Goal: Transaction & Acquisition: Purchase product/service

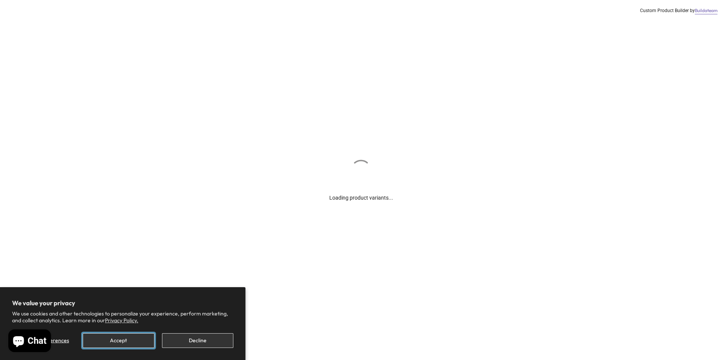
click at [135, 344] on button "Accept" at bounding box center [118, 340] width 71 height 15
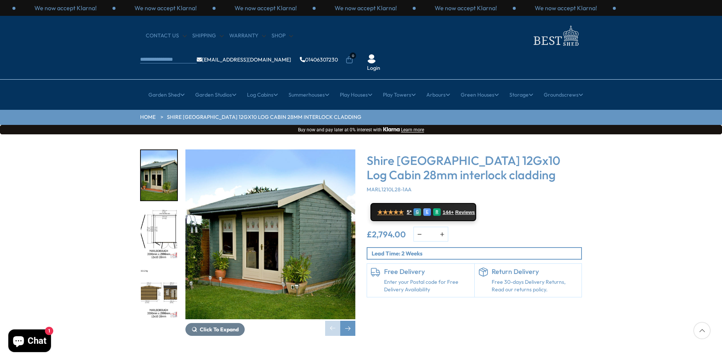
click at [164, 209] on img "2 / 16" at bounding box center [159, 234] width 36 height 50
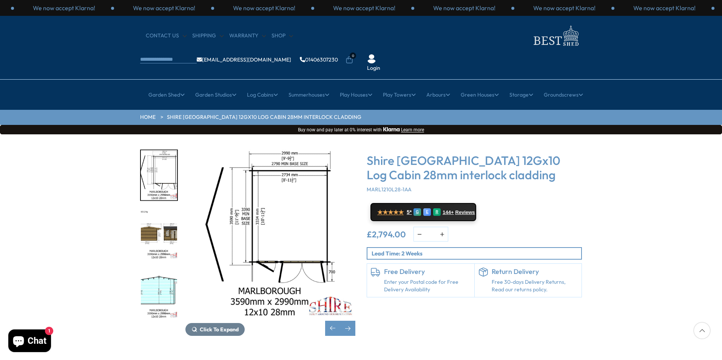
drag, startPoint x: 721, startPoint y: 106, endPoint x: 720, endPoint y: 118, distance: 11.3
drag, startPoint x: 720, startPoint y: 118, endPoint x: 692, endPoint y: 160, distance: 51.1
click at [692, 160] on div "Click To Expand Click To Expand Click To Expand Click To Expand Click To Expand…" at bounding box center [361, 248] width 722 height 228
click at [409, 127] on button "Learn more" at bounding box center [412, 129] width 23 height 5
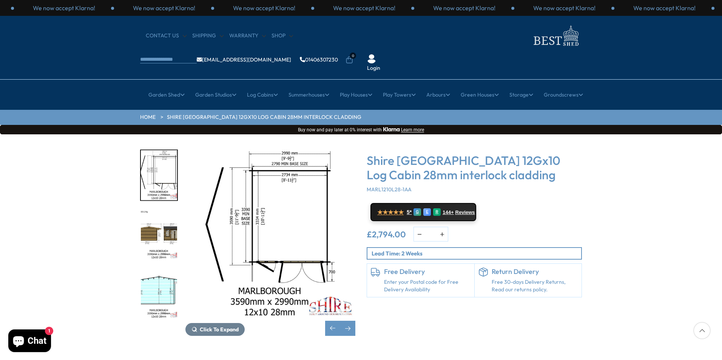
click at [146, 209] on img "3 / 16" at bounding box center [159, 234] width 36 height 50
click at [171, 210] on img "3 / 16" at bounding box center [159, 234] width 36 height 50
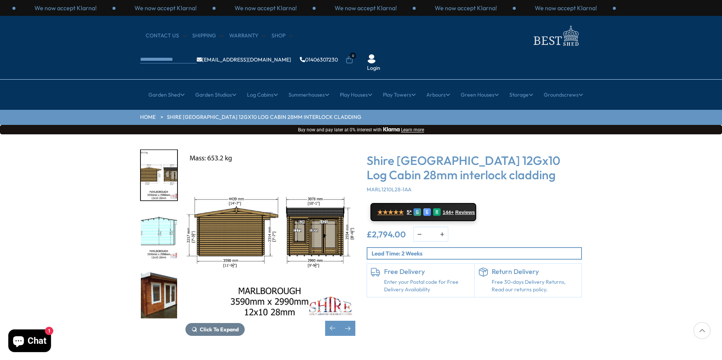
click at [147, 278] on img "5 / 16" at bounding box center [159, 293] width 36 height 50
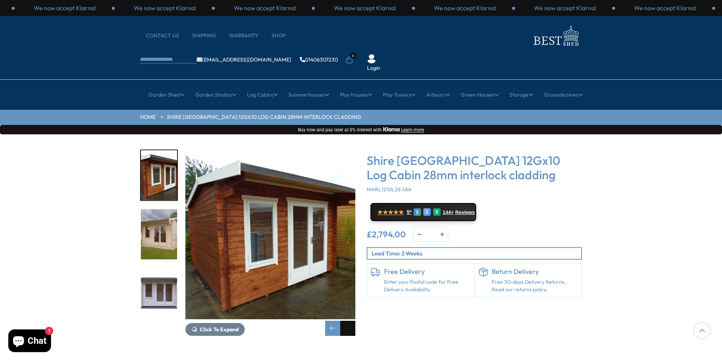
click at [348, 321] on div "Next slide" at bounding box center [347, 328] width 15 height 15
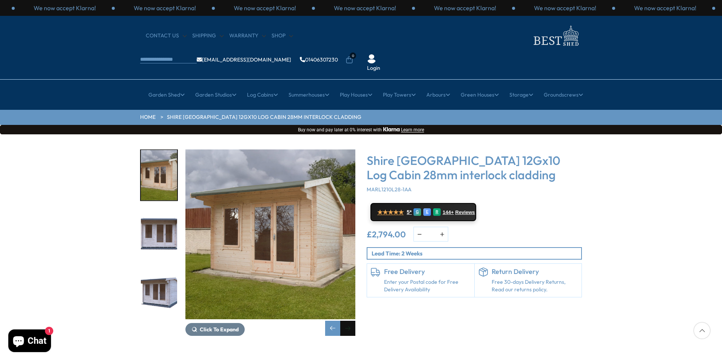
click at [348, 321] on div "Next slide" at bounding box center [347, 328] width 15 height 15
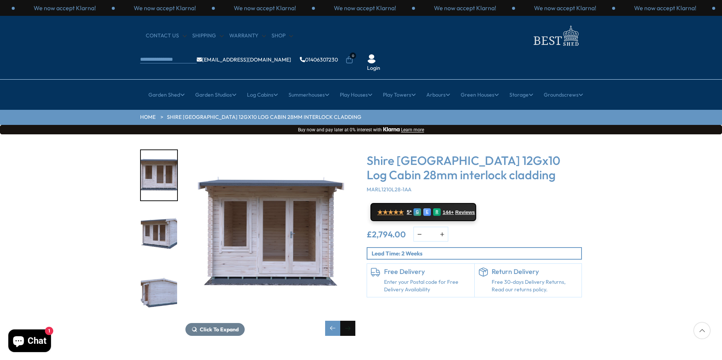
click at [348, 321] on div "Next slide" at bounding box center [347, 328] width 15 height 15
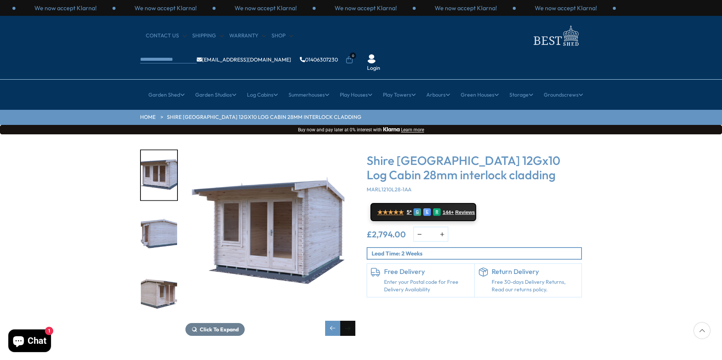
click at [348, 321] on div "Next slide" at bounding box center [347, 328] width 15 height 15
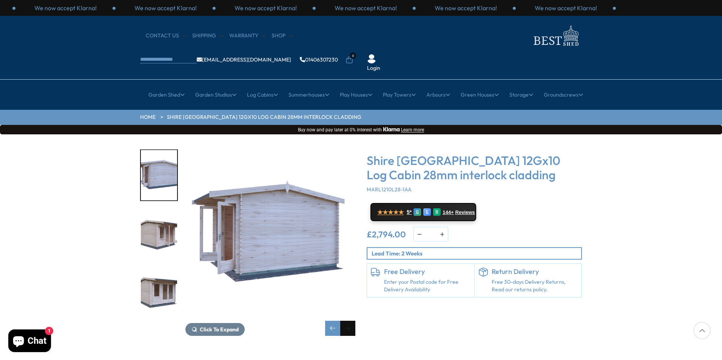
click at [348, 321] on div "Next slide" at bounding box center [347, 328] width 15 height 15
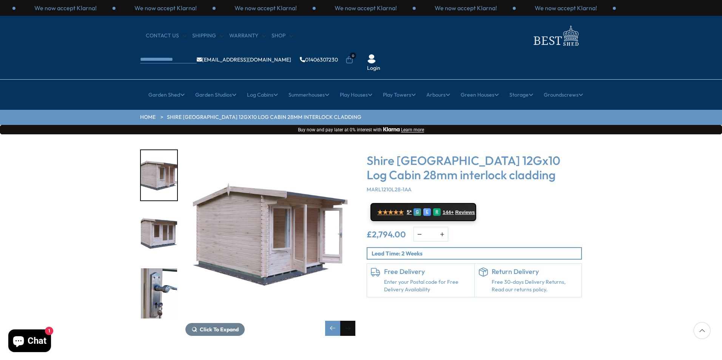
click at [349, 321] on div "Next slide" at bounding box center [347, 328] width 15 height 15
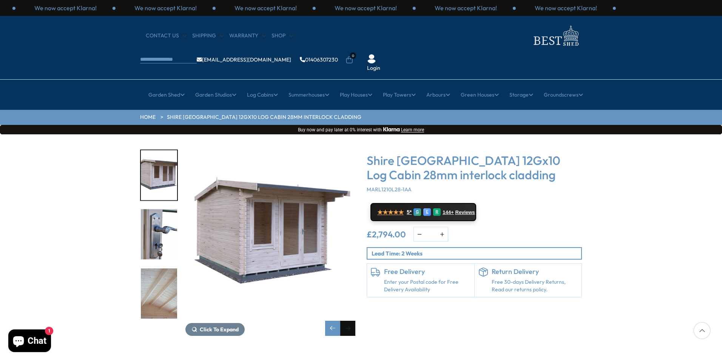
click at [349, 321] on div "Next slide" at bounding box center [347, 328] width 15 height 15
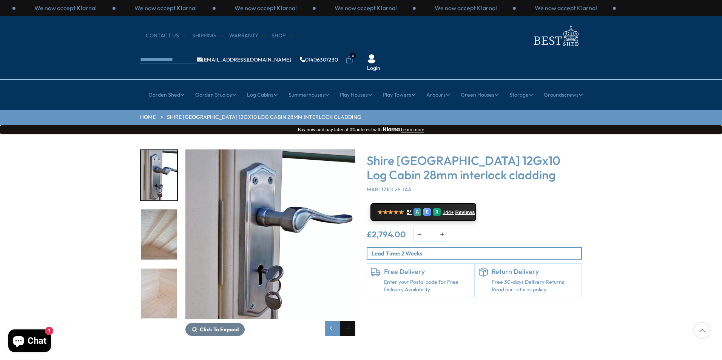
click at [349, 321] on div "Next slide" at bounding box center [347, 328] width 15 height 15
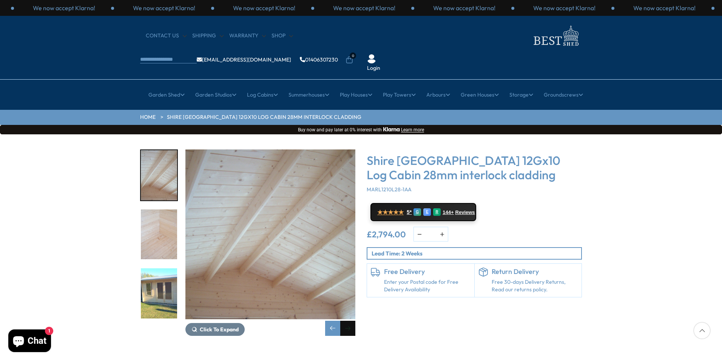
click at [349, 321] on div "Next slide" at bounding box center [347, 328] width 15 height 15
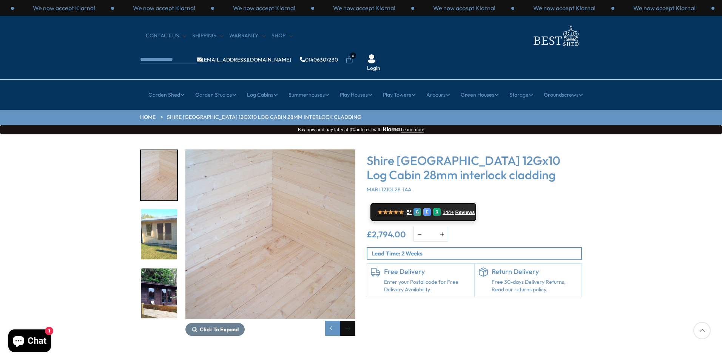
click at [349, 321] on div "Next slide" at bounding box center [347, 328] width 15 height 15
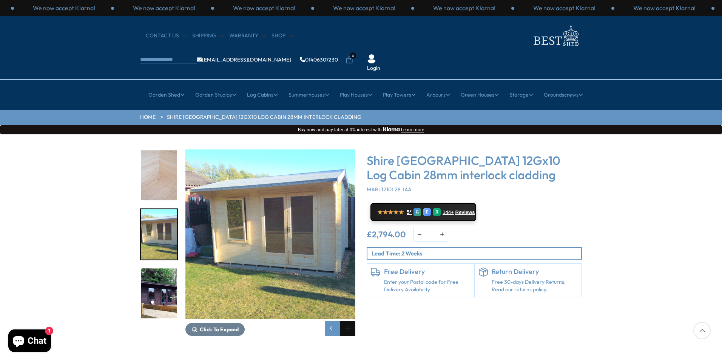
click at [349, 321] on div "Next slide" at bounding box center [347, 328] width 15 height 15
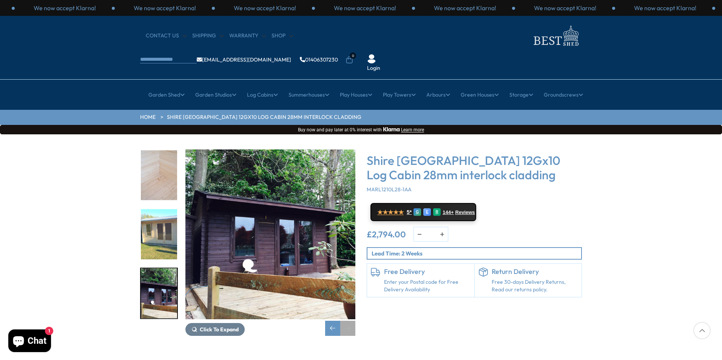
click at [349, 321] on div "Next slide" at bounding box center [347, 328] width 15 height 15
click at [220, 326] on span "Click To Expand" at bounding box center [219, 329] width 39 height 7
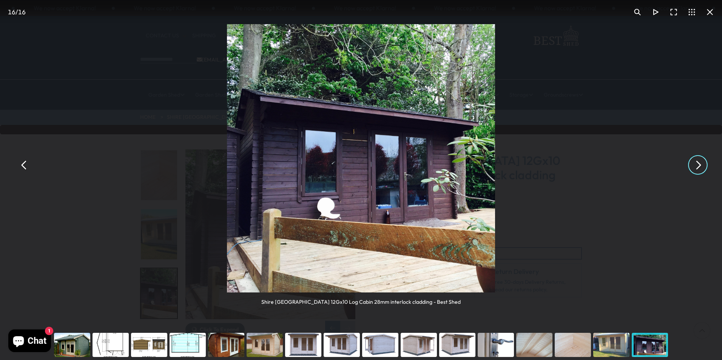
click at [695, 165] on button "You can close this modal content with the ESC key" at bounding box center [697, 165] width 18 height 18
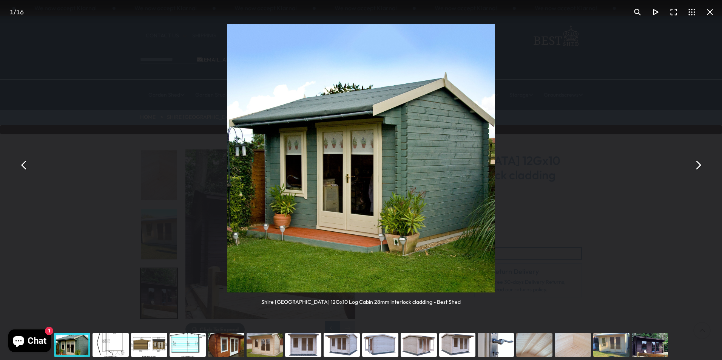
click at [695, 165] on button "You can close this modal content with the ESC key" at bounding box center [697, 165] width 18 height 18
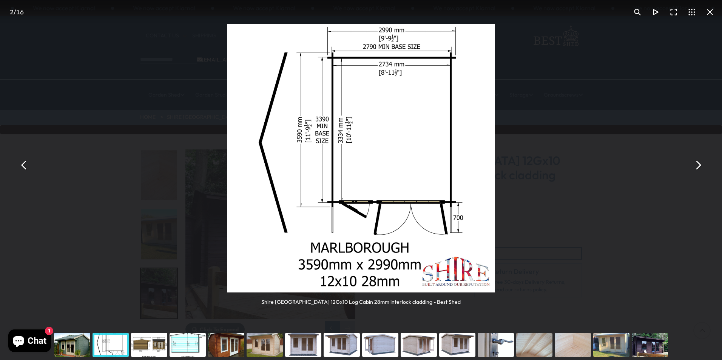
click at [710, 8] on button "You can close this modal content with the ESC key" at bounding box center [709, 12] width 18 height 18
